Goal: Complete application form

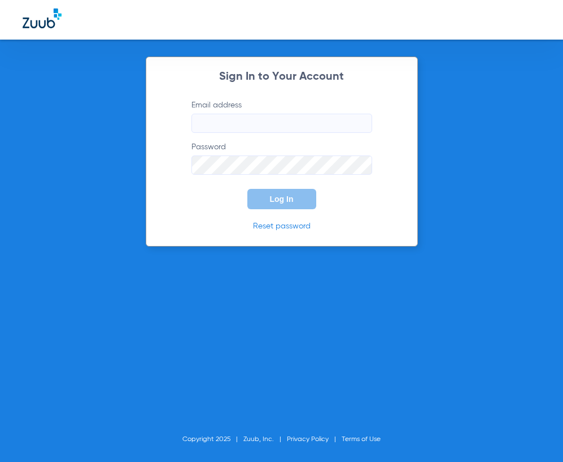
type input "[EMAIL_ADDRESS][DOMAIN_NAME]"
click at [306, 118] on input "[EMAIL_ADDRESS][DOMAIN_NAME]" at bounding box center [282, 123] width 181 height 19
click at [281, 201] on span "Log In" at bounding box center [282, 198] width 24 height 9
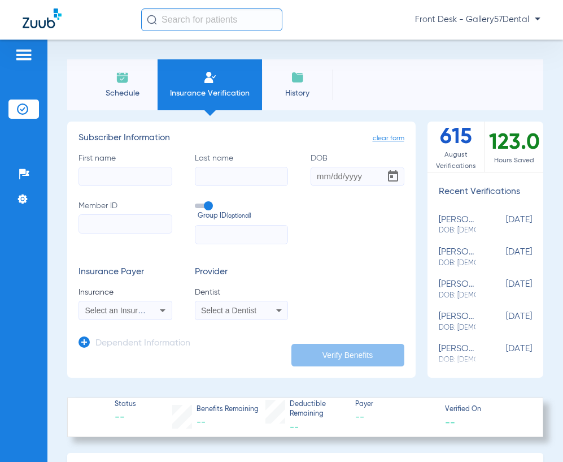
click at [160, 176] on input "First name" at bounding box center [126, 176] width 94 height 19
type input "[PERSON_NAME]"
type input "[DATE]"
click at [140, 227] on input "Member ID" at bounding box center [126, 223] width 94 height 19
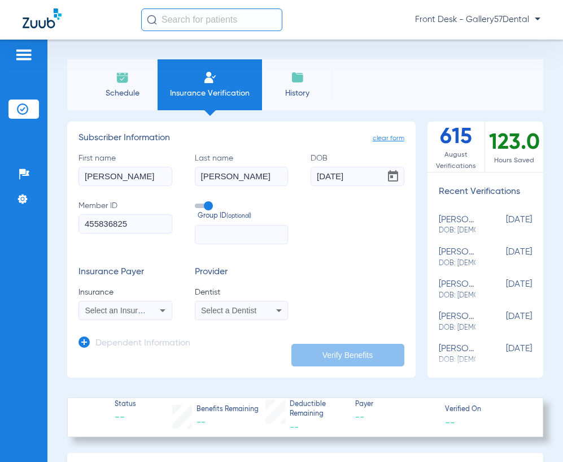
type input "455836825"
click at [113, 315] on div "Select an Insurance" at bounding box center [125, 310] width 93 height 14
type input "met"
click at [136, 308] on div at bounding box center [281, 231] width 563 height 462
click at [159, 311] on icon at bounding box center [163, 310] width 14 height 14
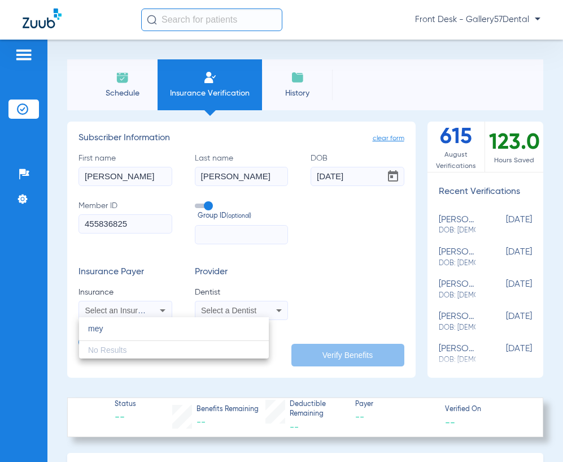
type input "mey"
click at [283, 258] on div at bounding box center [281, 231] width 563 height 462
click at [246, 310] on span "Select a Dentist" at bounding box center [228, 310] width 55 height 9
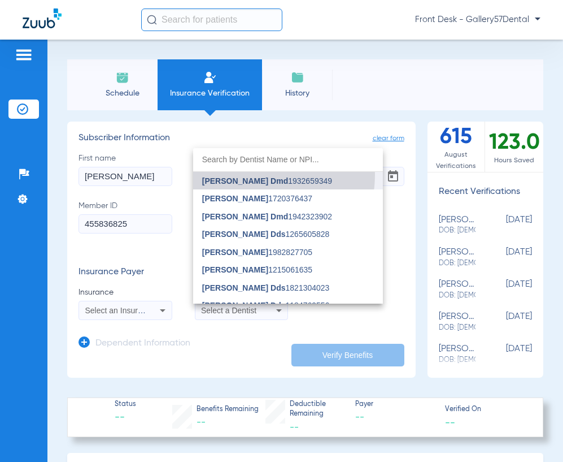
click at [253, 175] on mat-option "Samantha Rawdin Dmd 1932659349" at bounding box center [288, 181] width 190 height 18
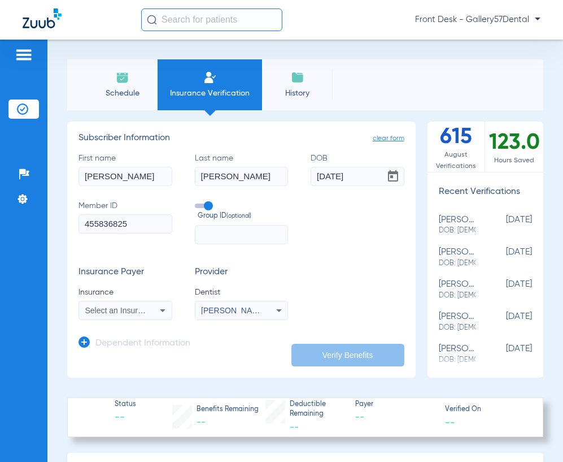
click at [162, 313] on icon at bounding box center [163, 310] width 14 height 14
type input "me"
click at [329, 292] on div at bounding box center [281, 231] width 563 height 462
click at [160, 309] on icon at bounding box center [163, 310] width 14 height 14
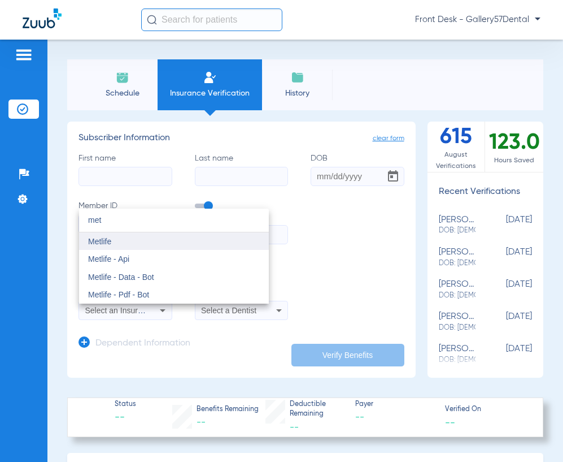
type input "met"
click at [162, 241] on mat-option "Metlife" at bounding box center [174, 241] width 190 height 18
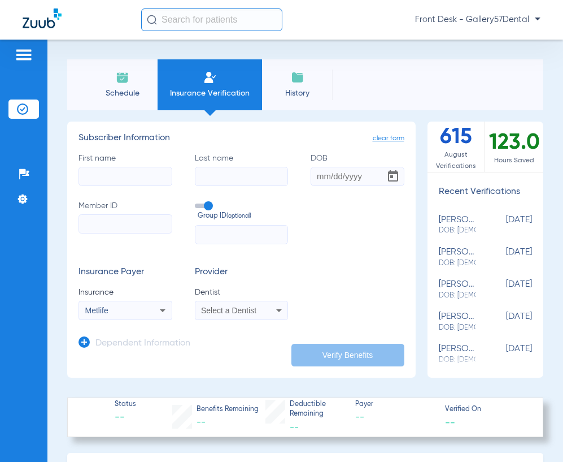
click at [219, 309] on span "Select a Dentist" at bounding box center [228, 310] width 55 height 9
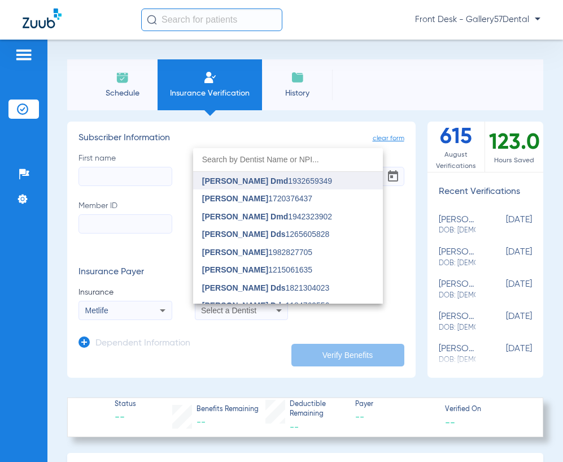
click at [261, 181] on span "[PERSON_NAME] Dmd" at bounding box center [245, 180] width 86 height 9
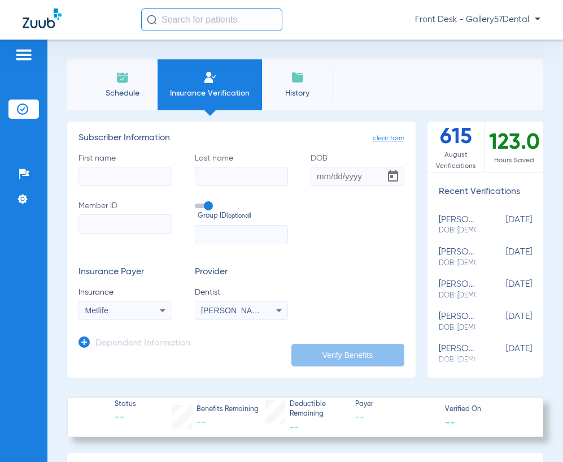
click at [106, 171] on input "First name" at bounding box center [126, 176] width 94 height 19
click at [124, 182] on input "[PERSON_NAME]" at bounding box center [126, 176] width 94 height 19
type input "[PERSON_NAME]"
paste input "[PERSON_NAME]"
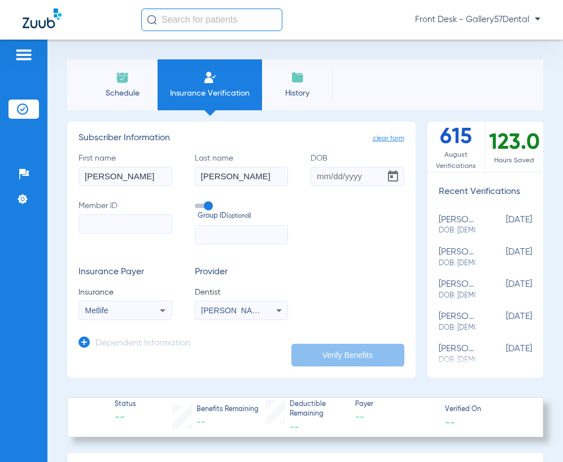
type input "[PERSON_NAME]"
type input "[DATE]"
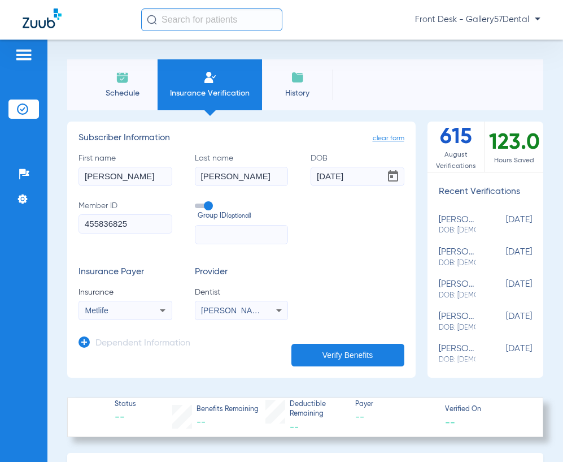
type input "455836825"
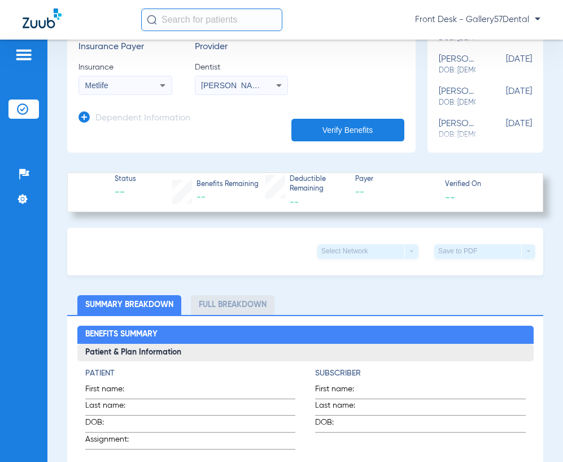
scroll to position [226, 0]
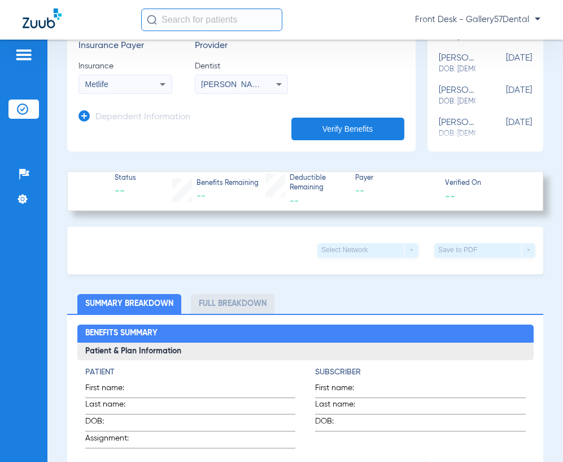
click at [100, 121] on h3 "Dependent Information" at bounding box center [142, 117] width 95 height 11
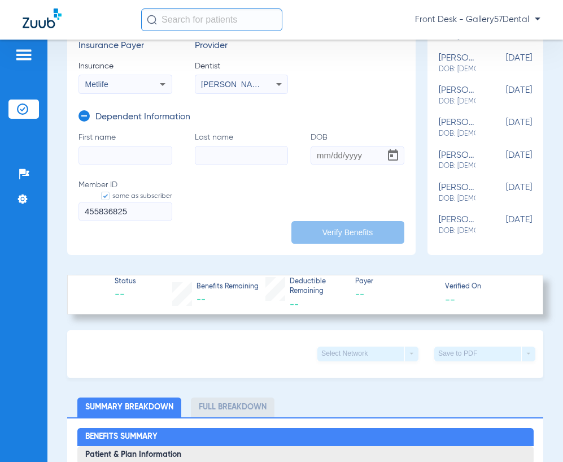
click at [138, 151] on input "First name" at bounding box center [126, 155] width 94 height 19
type input "[PERSON_NAME]"
paste input "[DATE]"
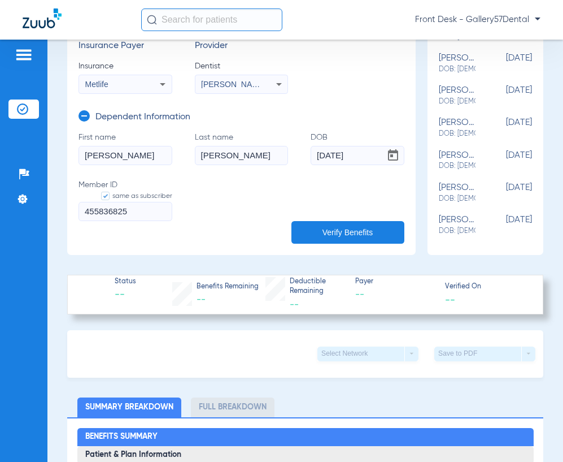
type input "[DATE]"
click at [347, 237] on button "Verify Benefits" at bounding box center [348, 232] width 113 height 23
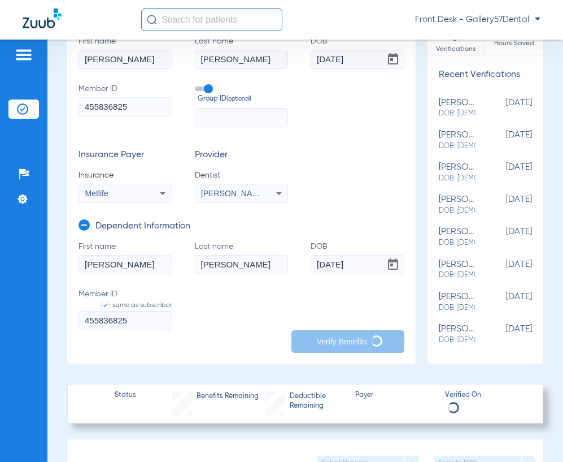
scroll to position [301, 0]
